Goal: Understand process/instructions

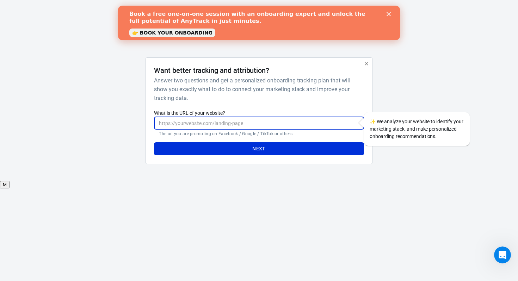
click at [210, 125] on input "What is the URL of your website?" at bounding box center [259, 123] width 210 height 13
type input "[DOMAIN_NAME]"
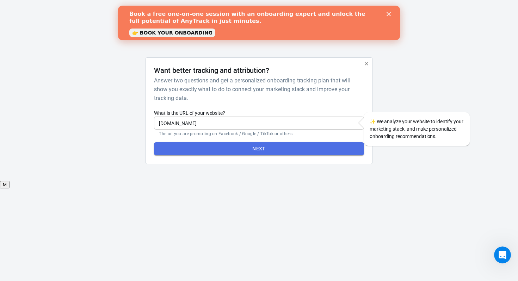
click at [213, 147] on button "Next" at bounding box center [259, 148] width 210 height 13
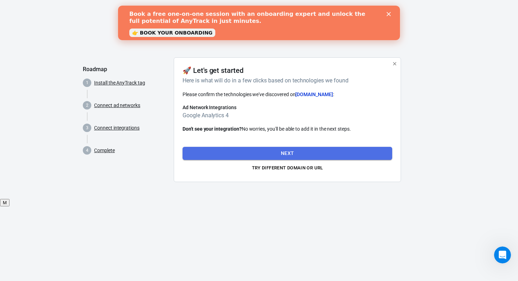
click at [212, 150] on button "Next" at bounding box center [288, 153] width 210 height 13
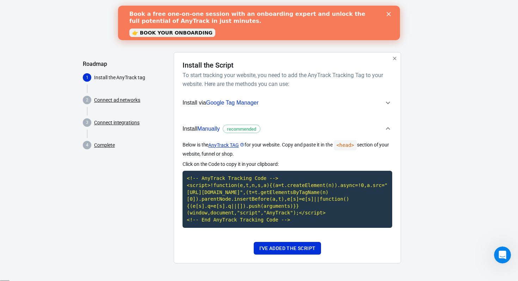
scroll to position [12, 0]
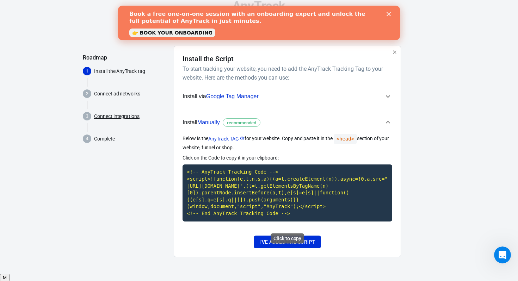
drag, startPoint x: 183, startPoint y: 57, endPoint x: 302, endPoint y: 221, distance: 202.7
click at [302, 221] on div "Install the Script To start tracking your website, you need to add the AnyTrack…" at bounding box center [288, 152] width 210 height 194
click at [287, 202] on code "<!-- AnyTrack Tracking Code --> <script>!function(e,t,n,s,a){(a=t.createElement…" at bounding box center [288, 193] width 210 height 57
click at [285, 202] on code "<!-- AnyTrack Tracking Code --> <script>!function(e,t,n,s,a){(a=t.createElement…" at bounding box center [288, 193] width 210 height 57
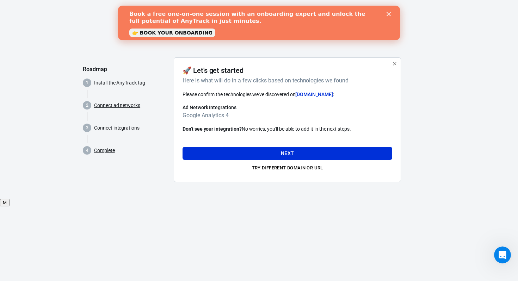
click at [190, 67] on h4 "🚀 Let's get started" at bounding box center [213, 70] width 61 height 8
click at [388, 13] on icon "Close" at bounding box center [389, 14] width 4 height 4
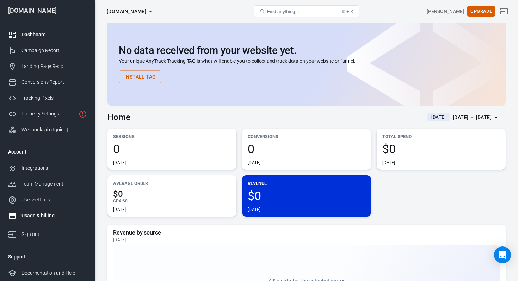
scroll to position [17, 0]
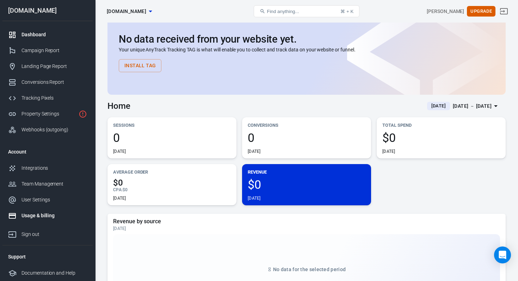
click at [41, 215] on div "Usage & billing" at bounding box center [55, 215] width 66 height 7
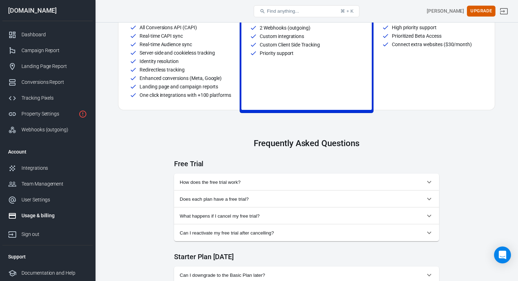
scroll to position [190, 0]
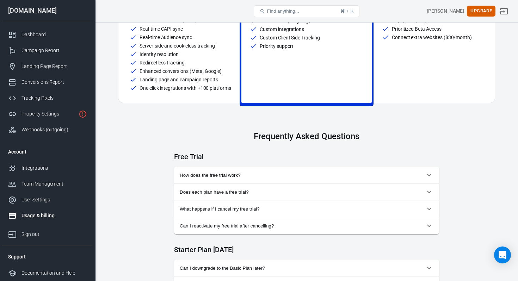
click at [273, 177] on span "How does the free trial work?" at bounding box center [302, 175] width 245 height 5
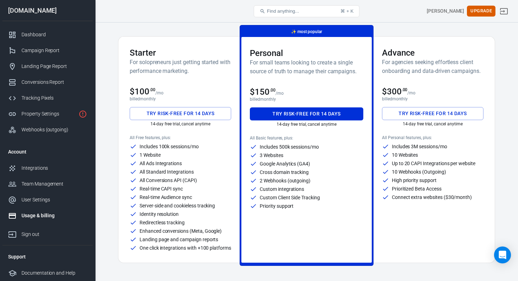
scroll to position [0, 0]
